Goal: Submit feedback/report problem

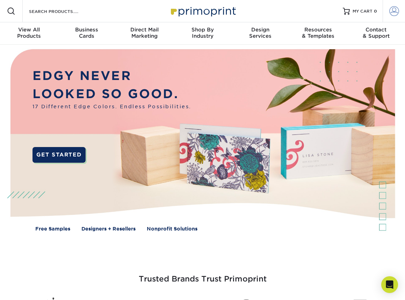
type input "[EMAIL_ADDRESS][DOMAIN_NAME]"
click at [392, 12] on span at bounding box center [394, 11] width 10 height 10
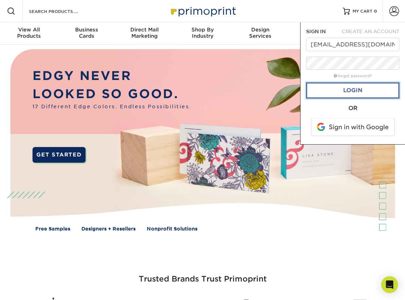
click at [340, 88] on link "Login" at bounding box center [352, 91] width 93 height 16
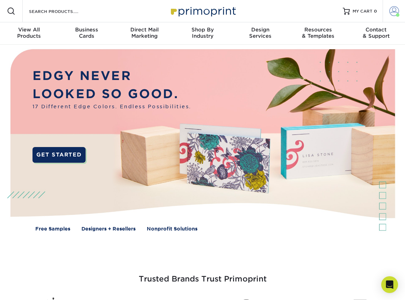
click at [393, 13] on span at bounding box center [394, 11] width 10 height 10
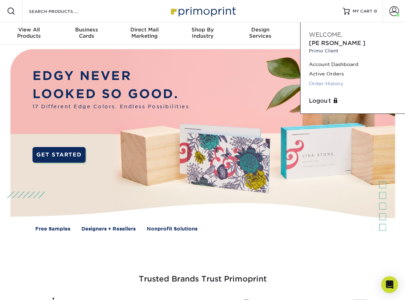
click at [324, 79] on link "Order History" at bounding box center [353, 83] width 88 height 9
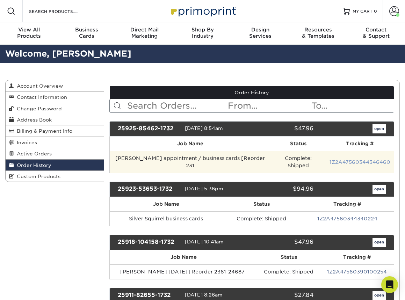
click at [355, 159] on link "1Z2A47560344346460" at bounding box center [360, 162] width 61 height 6
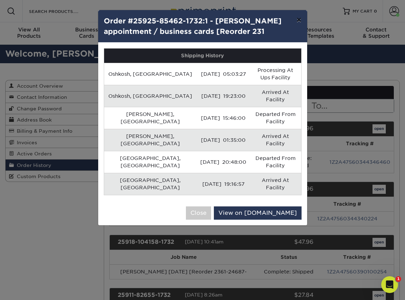
click at [299, 19] on button "×" at bounding box center [299, 20] width 16 height 20
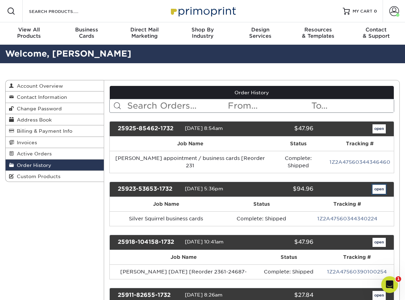
click at [376, 185] on link "open" at bounding box center [379, 189] width 13 height 9
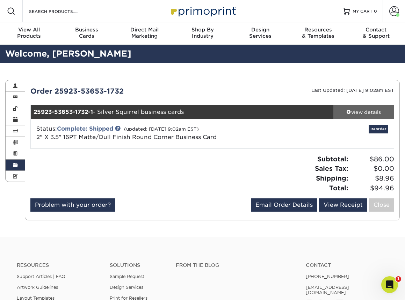
click at [359, 110] on div "view details" at bounding box center [364, 112] width 60 height 7
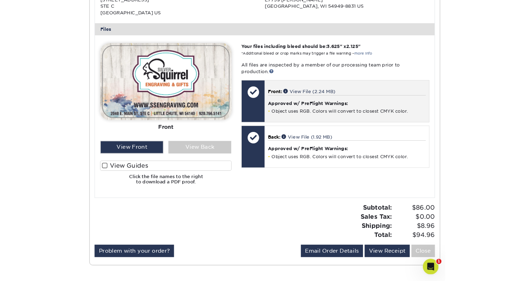
scroll to position [280, 0]
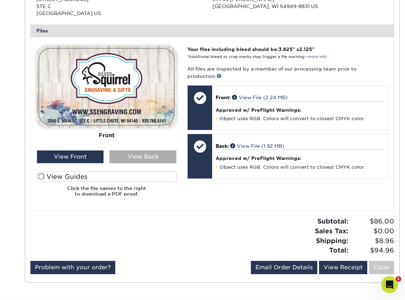
click at [140, 153] on div "View Back" at bounding box center [142, 156] width 67 height 13
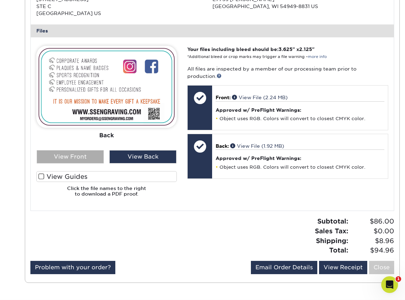
click at [81, 156] on div "View Front" at bounding box center [70, 156] width 67 height 13
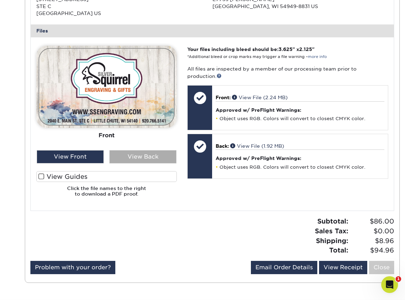
click at [143, 158] on div "View Back" at bounding box center [142, 156] width 67 height 13
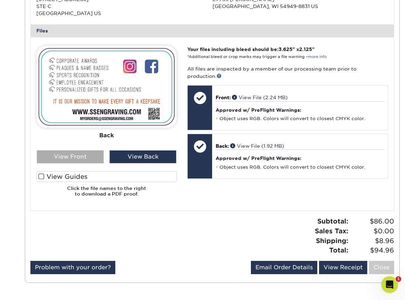
click at [73, 157] on div "View Front" at bounding box center [70, 156] width 67 height 13
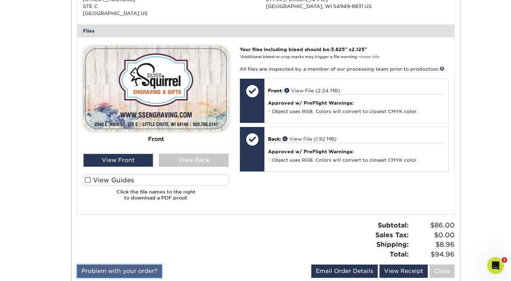
click at [118, 273] on link "Problem with your order?" at bounding box center [119, 270] width 85 height 13
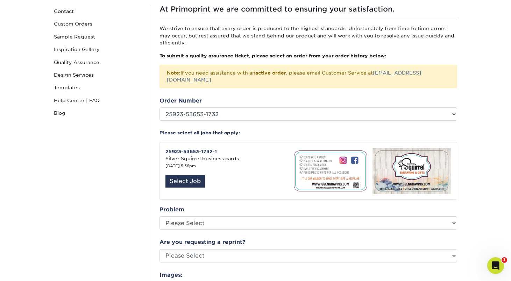
scroll to position [71, 0]
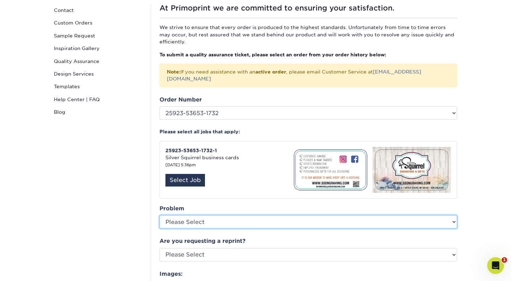
click at [221, 215] on select "Please Select Coating Missing Images Bindery Color Cutting Missing Hardware Shi…" at bounding box center [308, 221] width 298 height 13
select select "Cutting"
click at [159, 215] on select "Please Select Coating Missing Images Bindery Color Cutting Missing Hardware Shi…" at bounding box center [308, 221] width 298 height 13
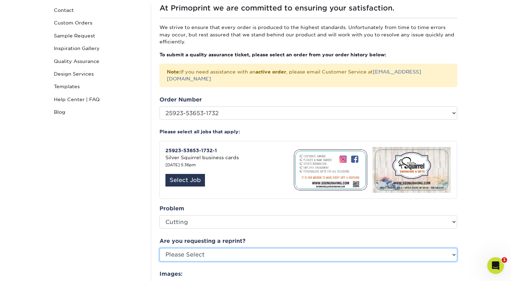
click at [228, 248] on select "Please Select Yes No Other" at bounding box center [308, 254] width 298 height 13
select select "yes"
click at [159, 248] on select "Please Select Yes No Other" at bounding box center [308, 254] width 298 height 13
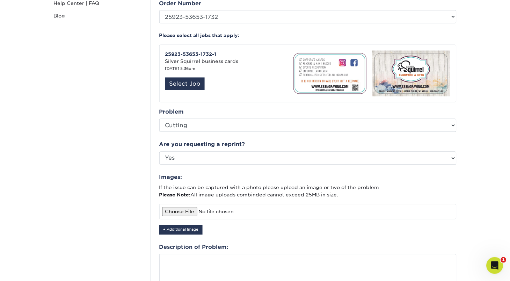
scroll to position [168, 0]
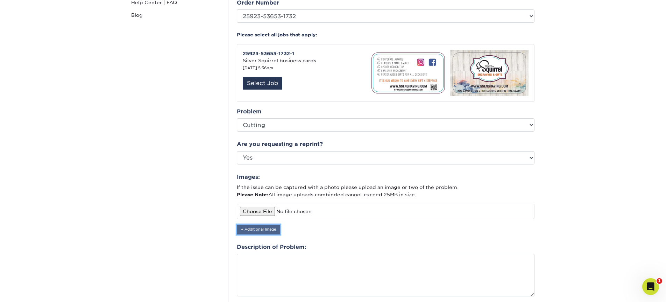
click at [267, 224] on button "+ Additional Image" at bounding box center [258, 228] width 43 height 9
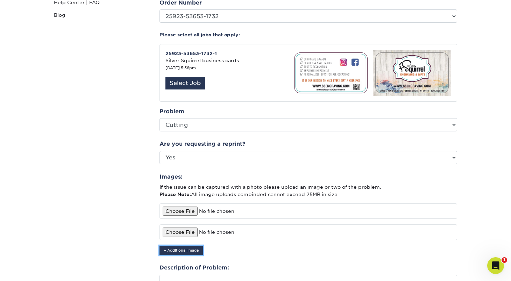
scroll to position [168, 0]
click at [183, 203] on input "file" at bounding box center [308, 210] width 298 height 15
type input "C:\fakepath\Screenshot [DATE] 1.01.06 PM.png"
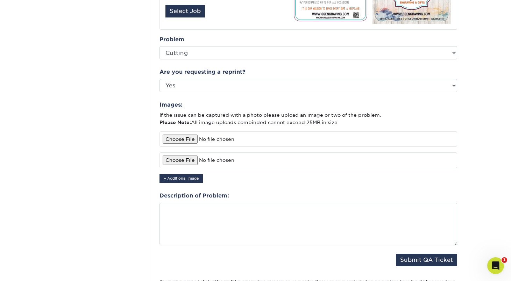
scroll to position [241, 0]
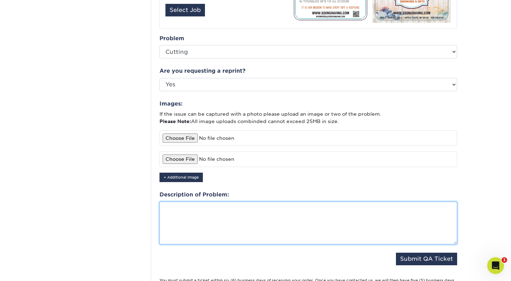
click at [228, 209] on textarea at bounding box center [308, 223] width 298 height 43
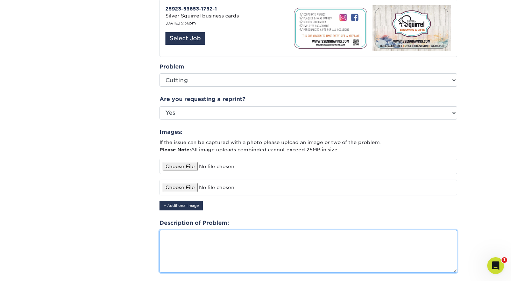
scroll to position [212, 0]
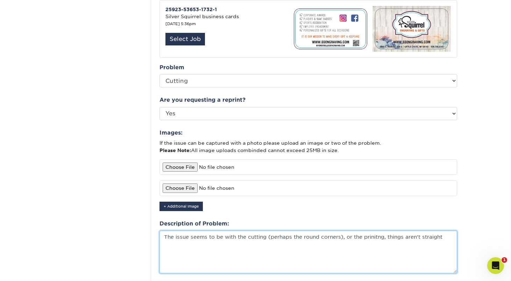
click at [373, 231] on textarea "The issue seems to be with the cutting (perhaps the round corners), or the prin…" at bounding box center [308, 252] width 298 height 43
drag, startPoint x: 363, startPoint y: 231, endPoint x: 382, endPoint y: 228, distance: 19.4
click at [382, 231] on textarea "The issue seems to be with the cutting (perhaps the round corners), or the prin…" at bounding box center [308, 252] width 298 height 43
click at [443, 231] on textarea "The issue seems to be with the cutting (perhaps the round corners), or the prin…" at bounding box center [308, 252] width 298 height 43
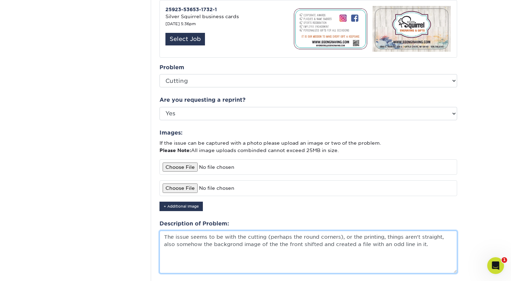
click at [234, 238] on textarea "The issue seems to be with the cutting (perhaps the round corners), or the prin…" at bounding box center [308, 252] width 298 height 43
click at [429, 236] on textarea "The issue seems to be with the cutting (perhaps the round corners), or the prin…" at bounding box center [308, 252] width 298 height 43
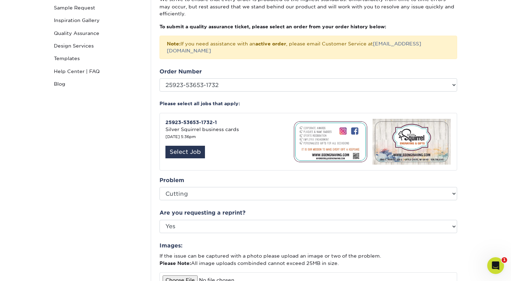
scroll to position [98, 0]
type textarea "The issue seems to be with the cutting (perhaps the round corners), or the prin…"
click at [191, 146] on div "Select Job" at bounding box center [185, 152] width 40 height 13
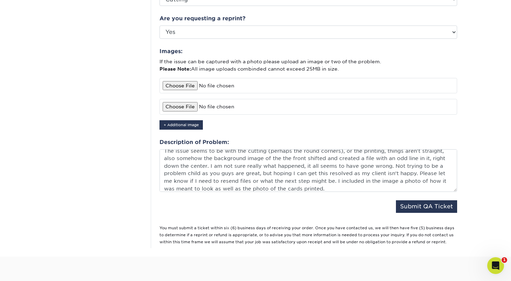
scroll to position [294, 0]
click at [417, 200] on button "Submit QA Ticket" at bounding box center [426, 206] width 61 height 13
